Goal: Find specific page/section: Find specific page/section

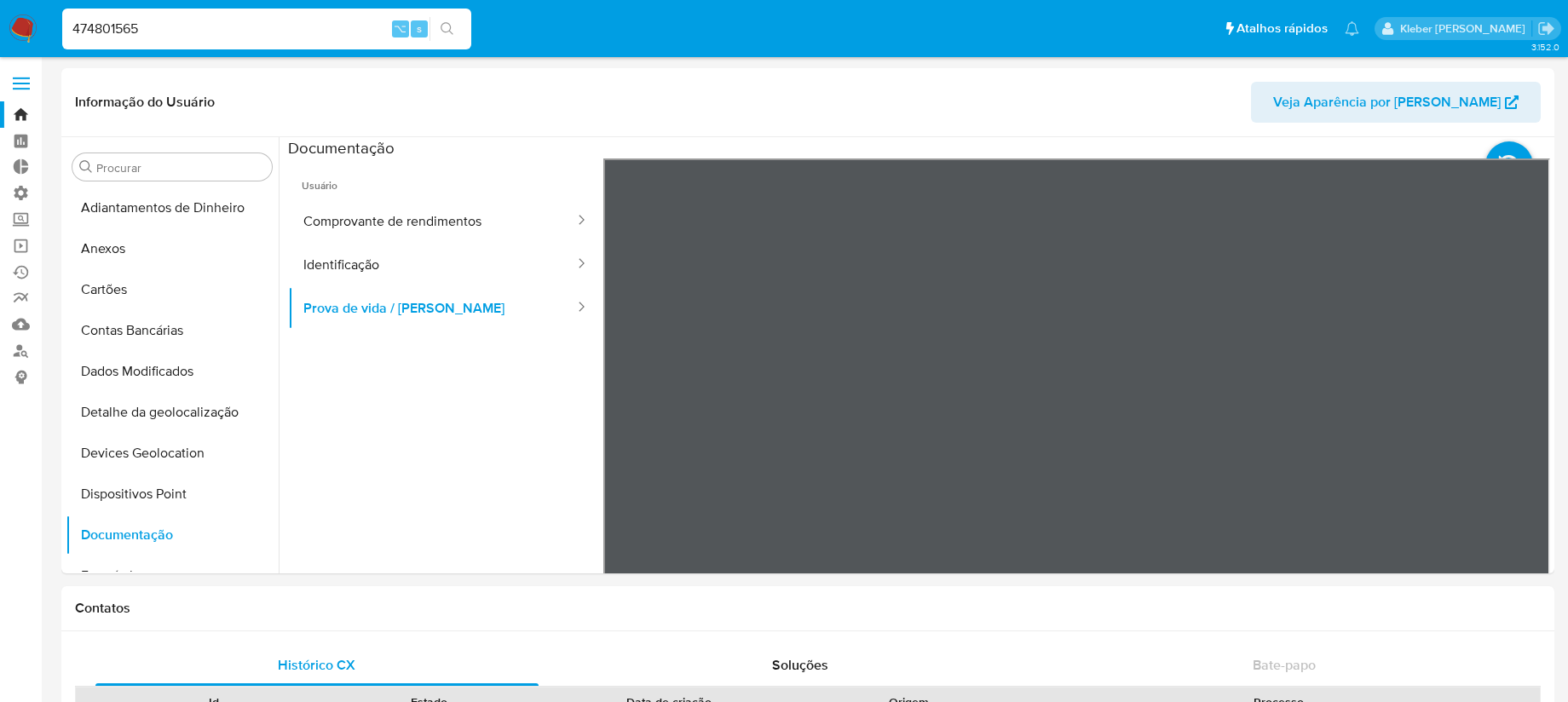
select select "10"
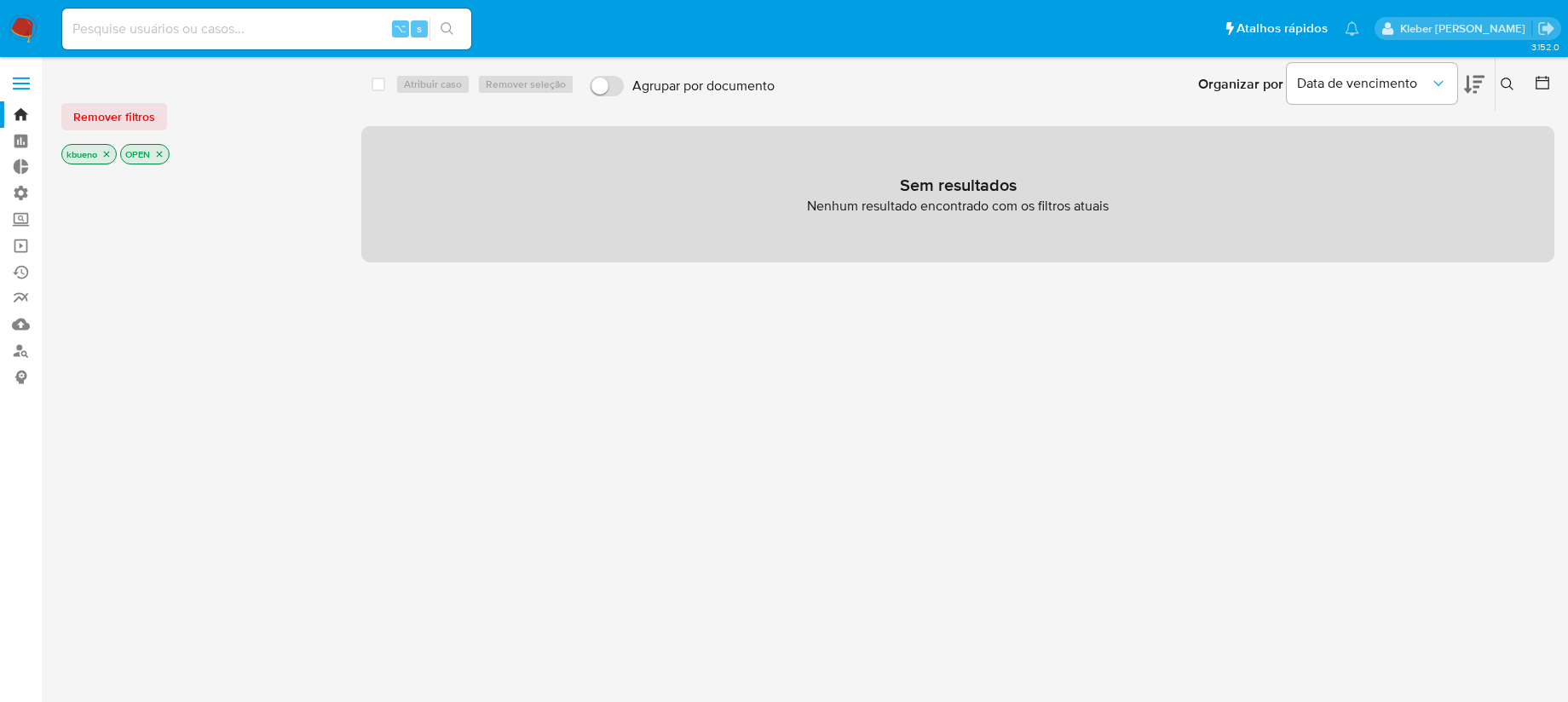
click at [135, 36] on input at bounding box center [266, 29] width 409 height 22
paste input "58049922000173"
type input "58049922000173"
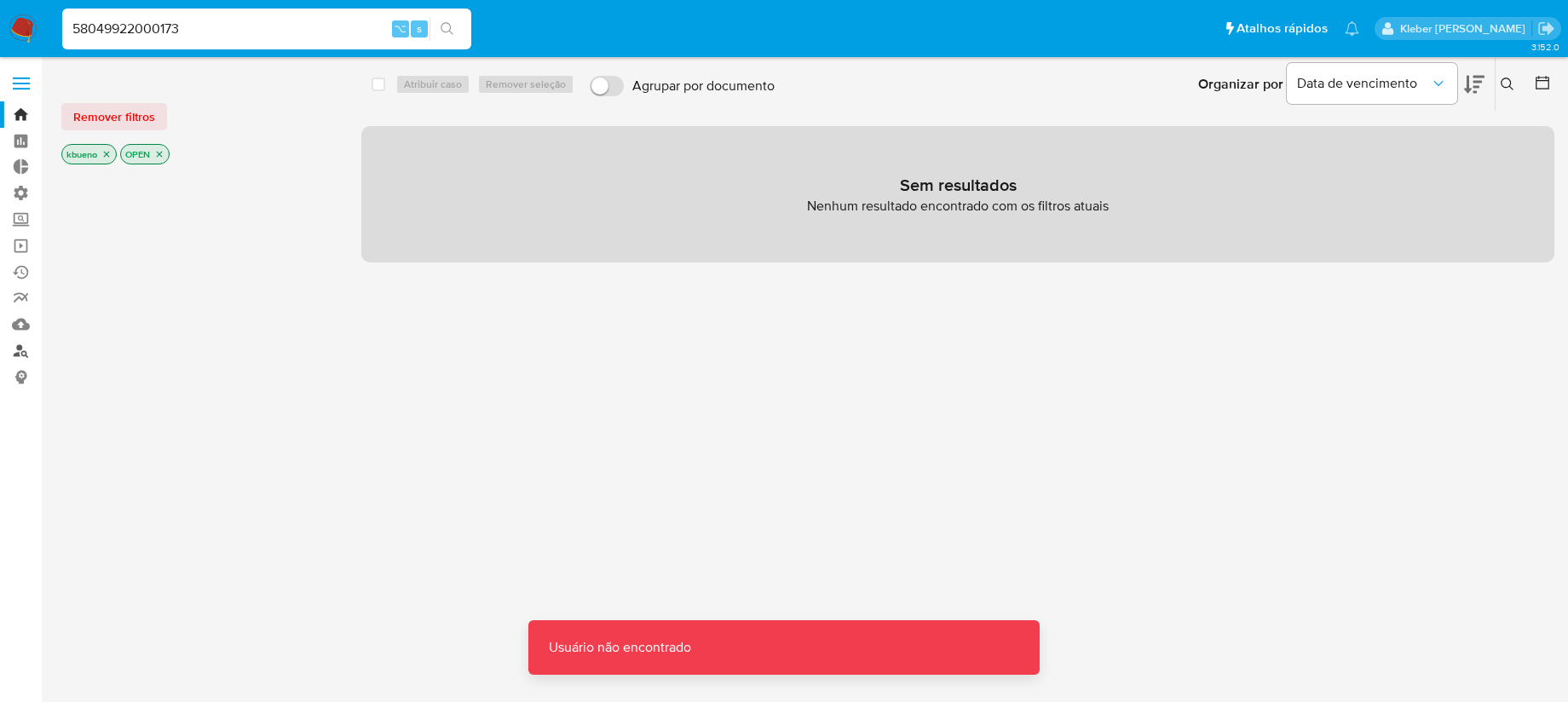
click at [22, 354] on link "Localizador de pessoas" at bounding box center [101, 350] width 203 height 27
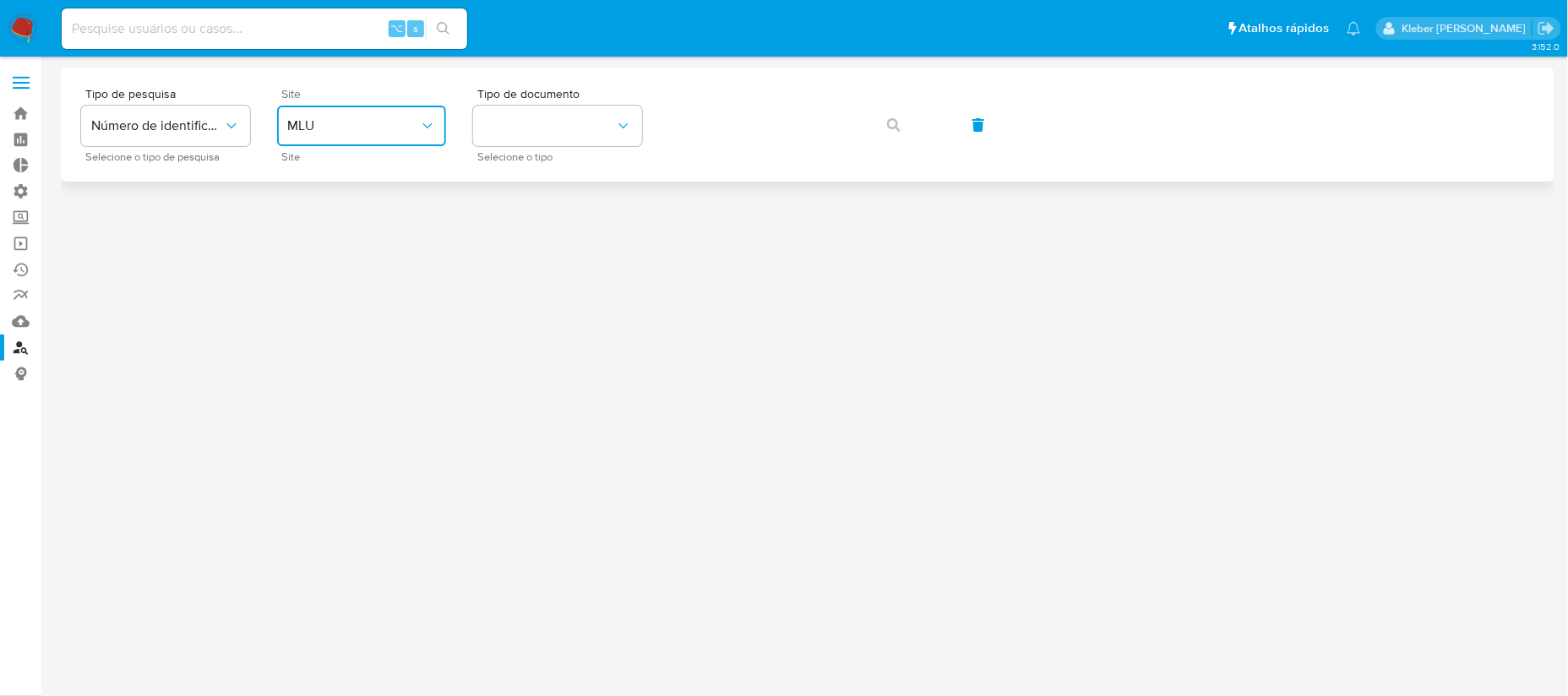
click at [420, 118] on icon "site_id" at bounding box center [427, 126] width 17 height 17
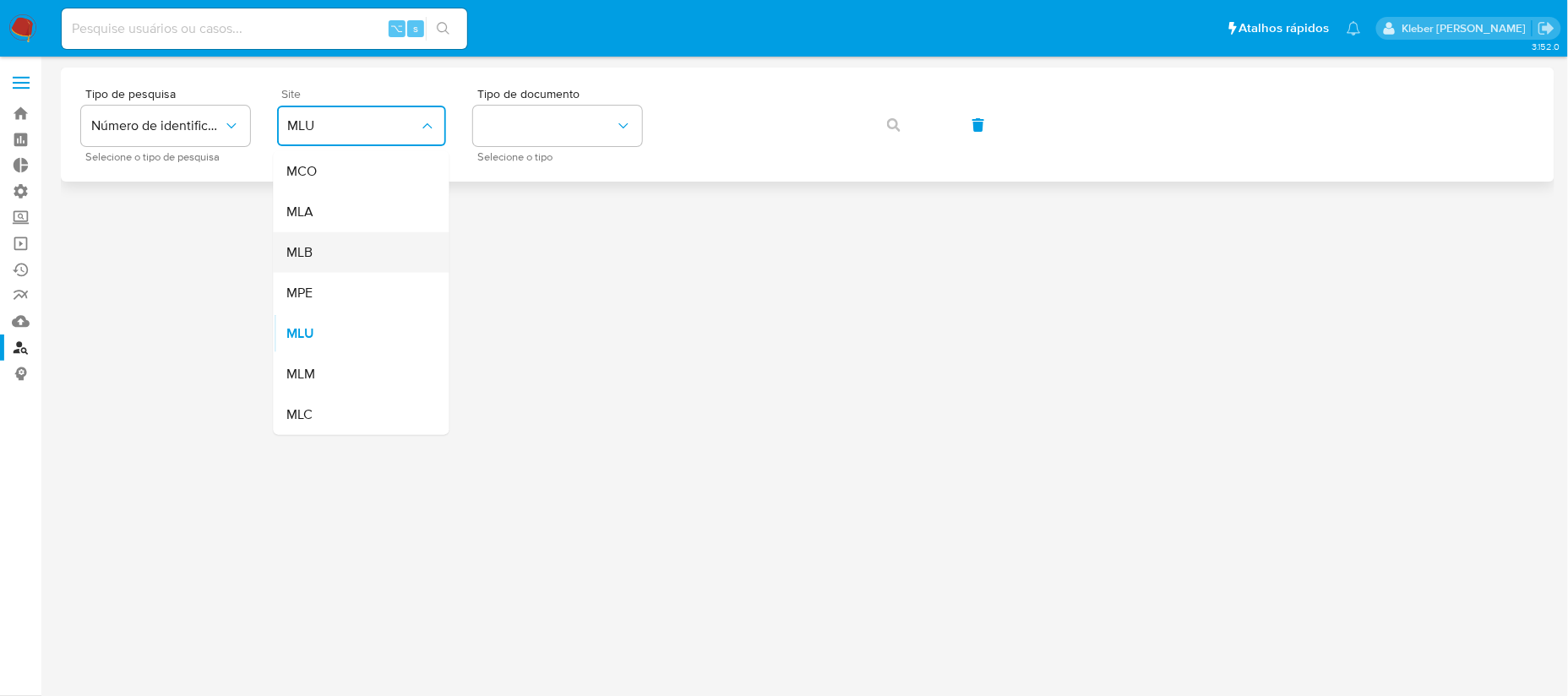
click at [367, 257] on div "MLB" at bounding box center [356, 252] width 138 height 40
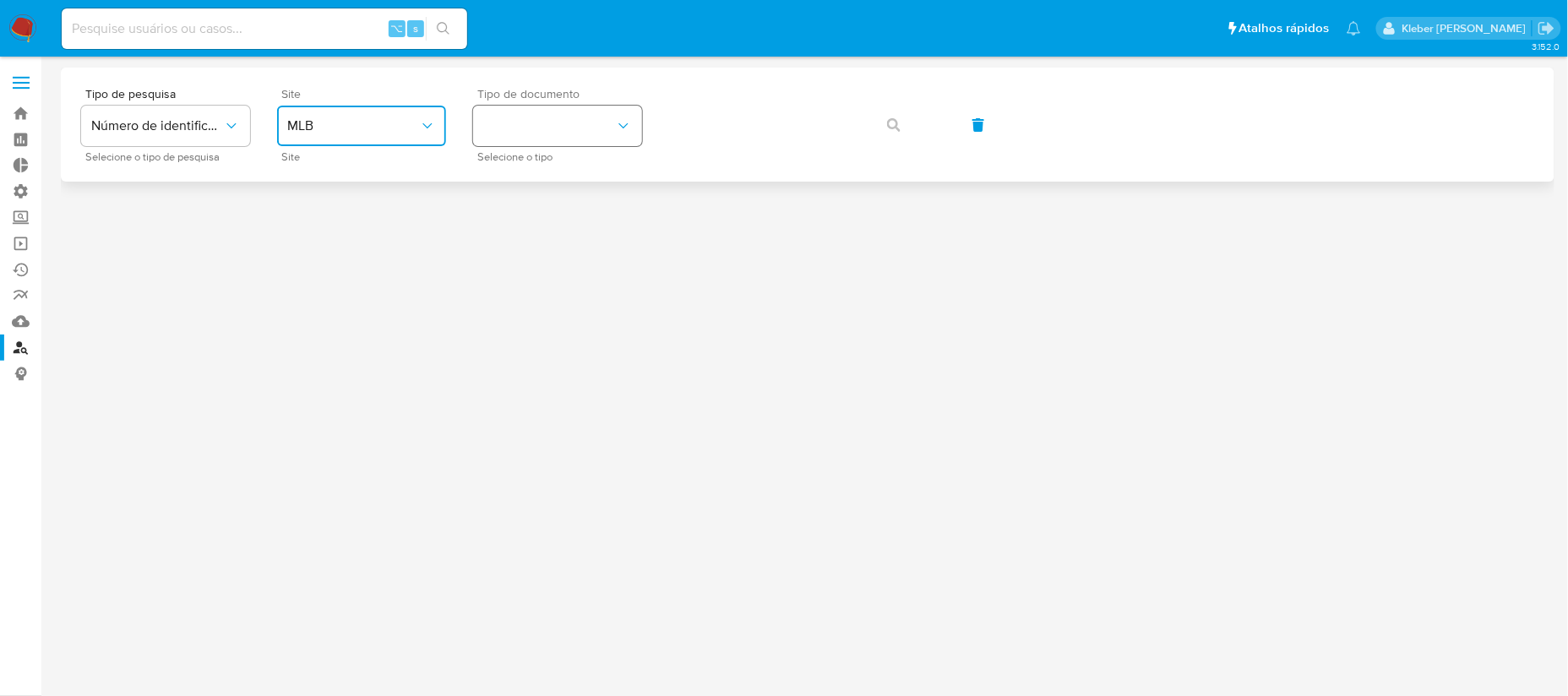
click at [562, 124] on button "identificationType" at bounding box center [558, 126] width 169 height 40
click at [557, 180] on div "CNPJ CNPJ" at bounding box center [552, 180] width 138 height 57
click at [901, 117] on button "button" at bounding box center [893, 125] width 57 height 40
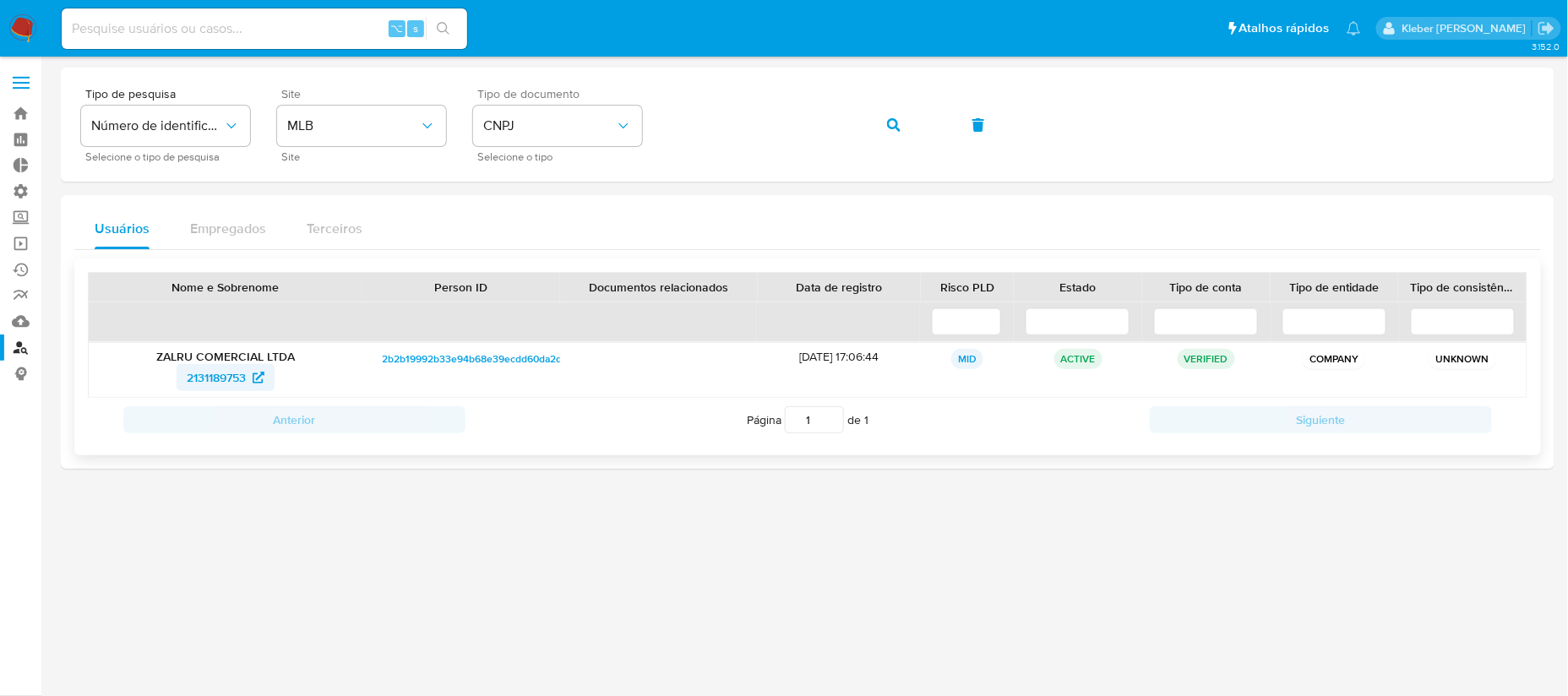
click at [226, 379] on span "2131189753" at bounding box center [215, 378] width 59 height 27
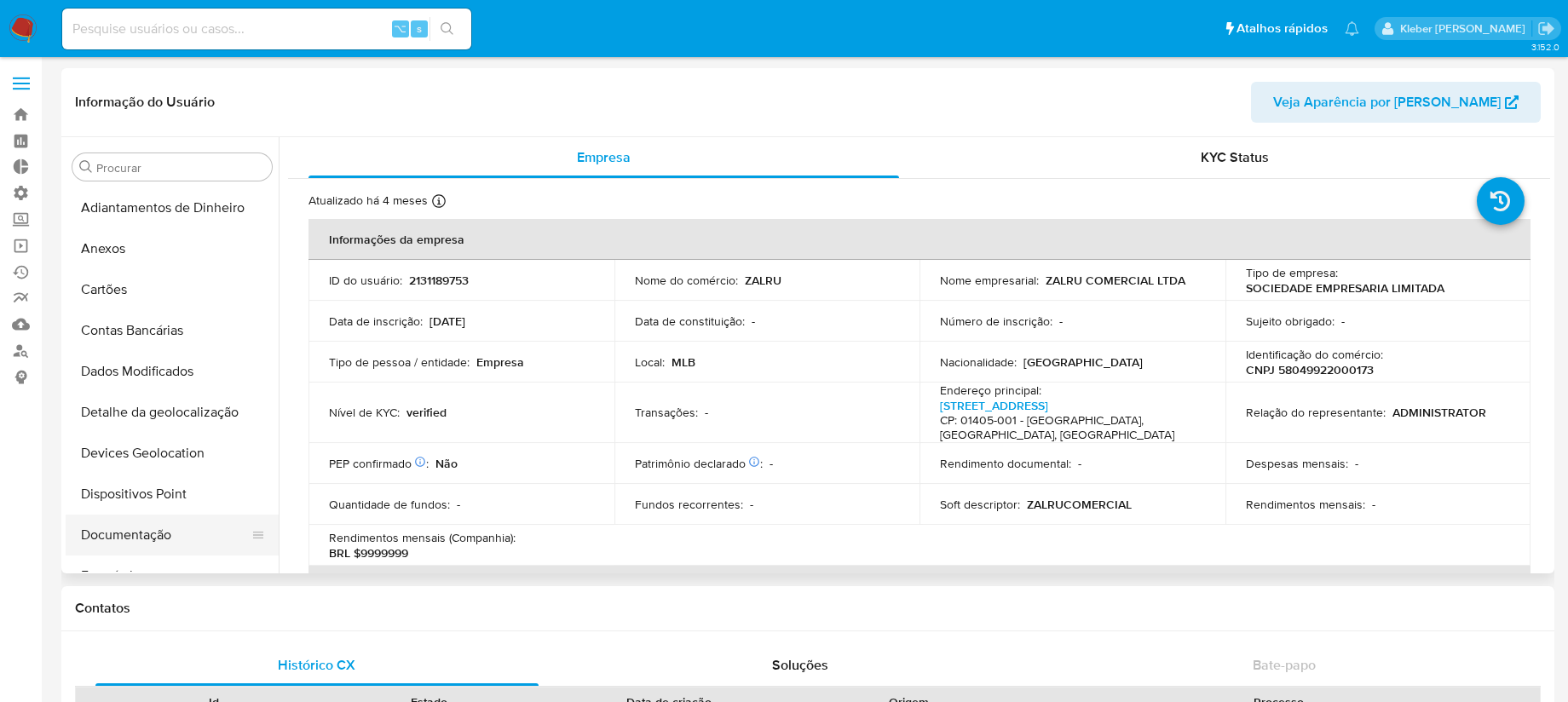
click at [166, 532] on button "Documentação" at bounding box center [165, 535] width 199 height 41
select select "10"
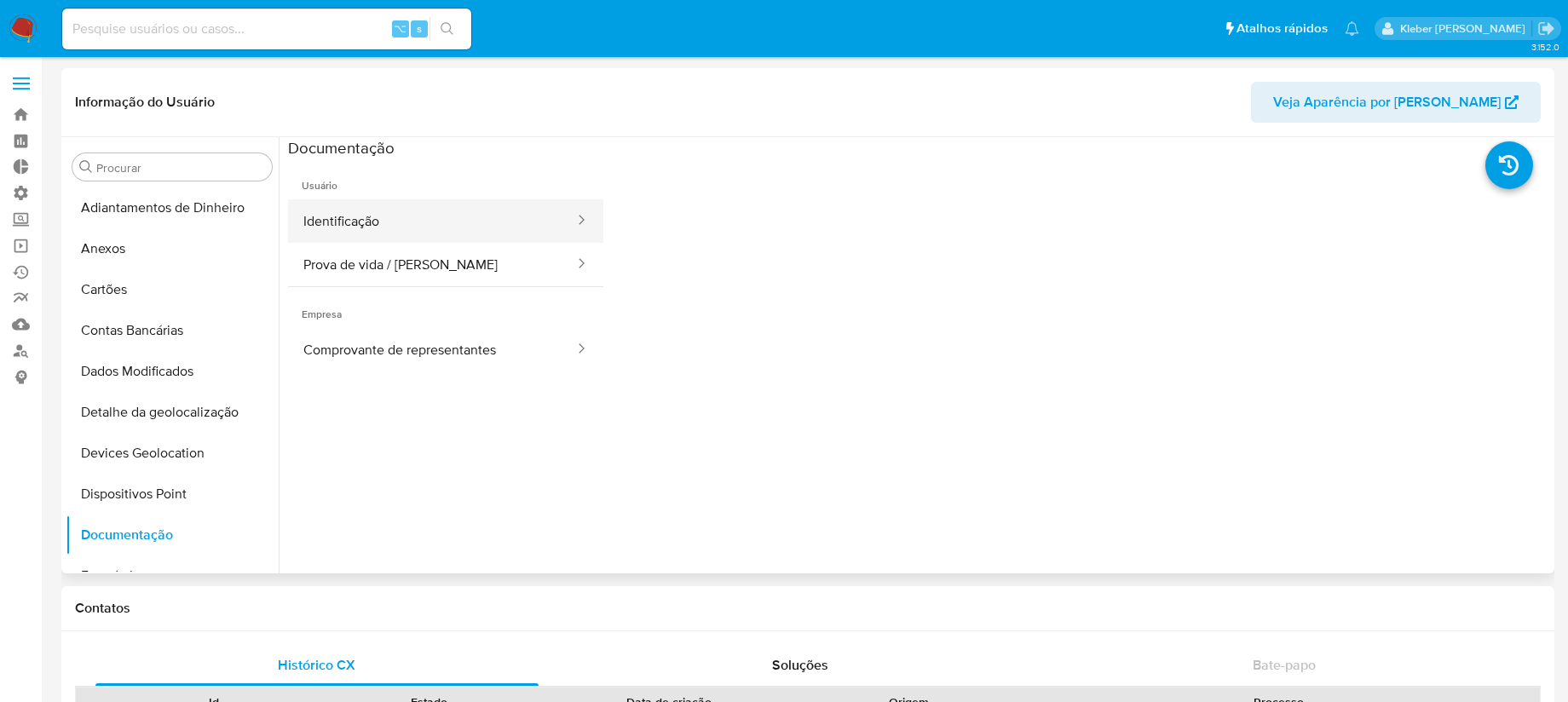
click at [501, 229] on button "Identificação" at bounding box center [432, 221] width 288 height 43
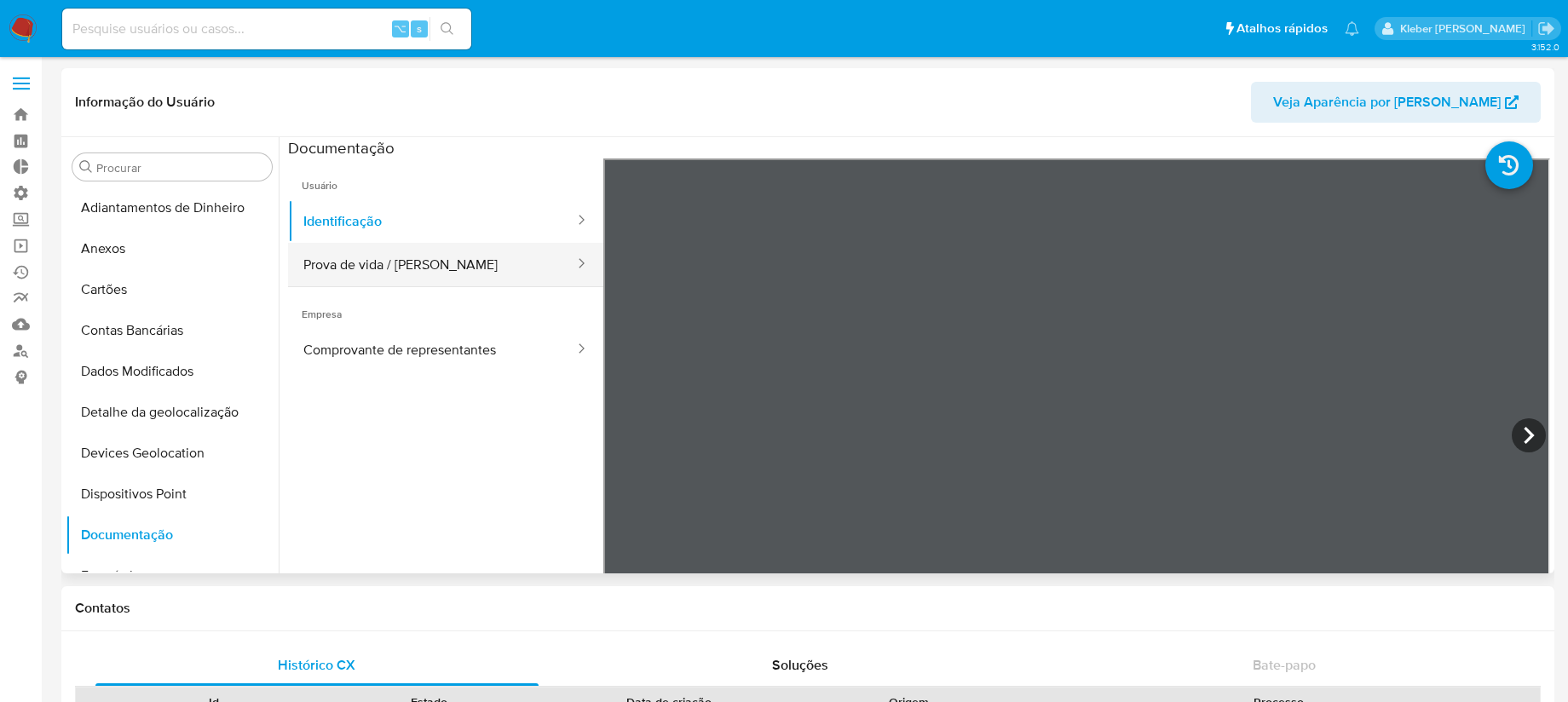
click at [478, 263] on button "Prova de vida / [PERSON_NAME]" at bounding box center [432, 265] width 288 height 43
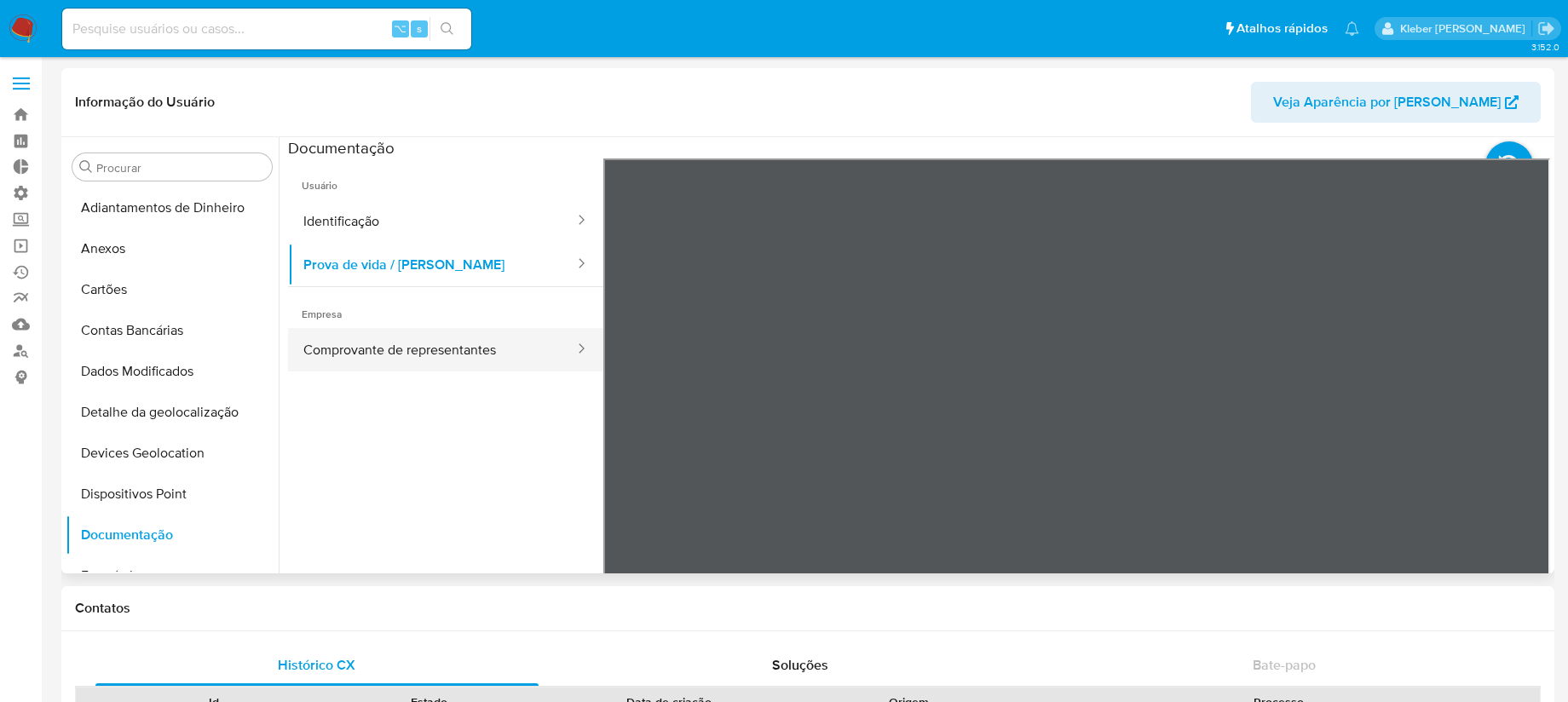
click at [452, 356] on button "Comprovante de representantes" at bounding box center [432, 350] width 288 height 43
